Goal: Navigation & Orientation: Find specific page/section

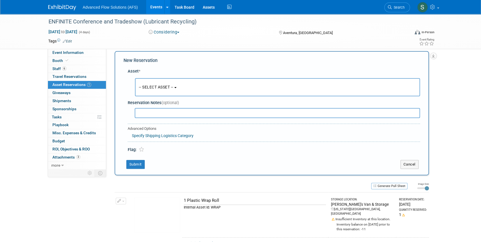
click at [61, 6] on img at bounding box center [62, 8] width 28 height 6
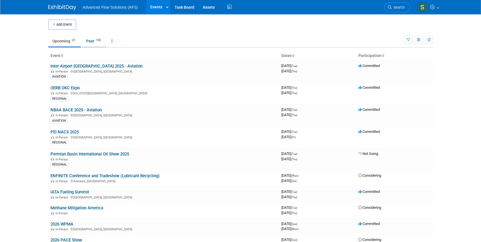
click at [92, 42] on link "Past 118" at bounding box center [94, 41] width 24 height 11
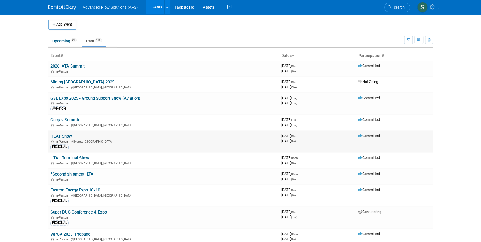
click at [65, 135] on link "HEAT Show" at bounding box center [60, 135] width 21 height 5
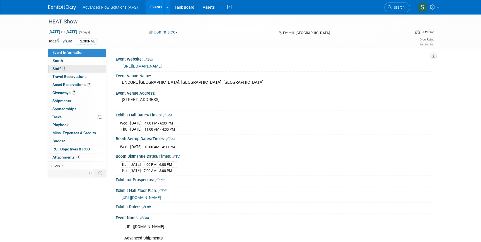
click at [56, 68] on span "Staff 1" at bounding box center [59, 68] width 14 height 4
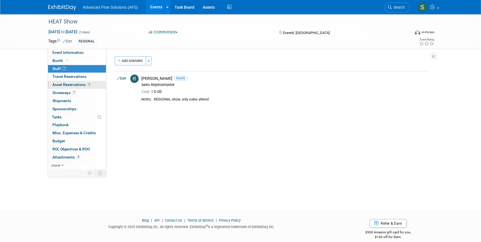
click at [63, 85] on span "Asset Reservations 7" at bounding box center [71, 84] width 39 height 4
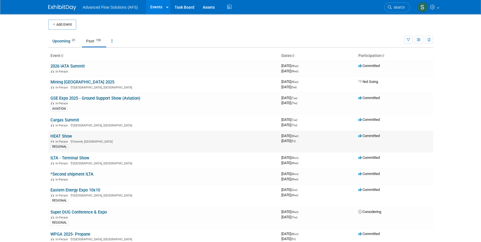
click at [59, 135] on link "HEAT Show" at bounding box center [60, 135] width 21 height 5
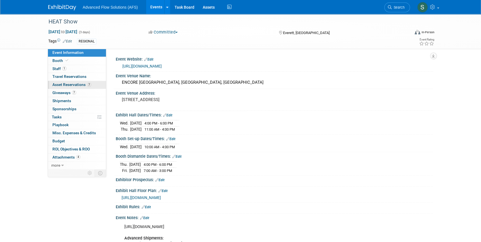
click at [68, 84] on span "Asset Reservations 7" at bounding box center [71, 84] width 39 height 4
